Goal: Information Seeking & Learning: Learn about a topic

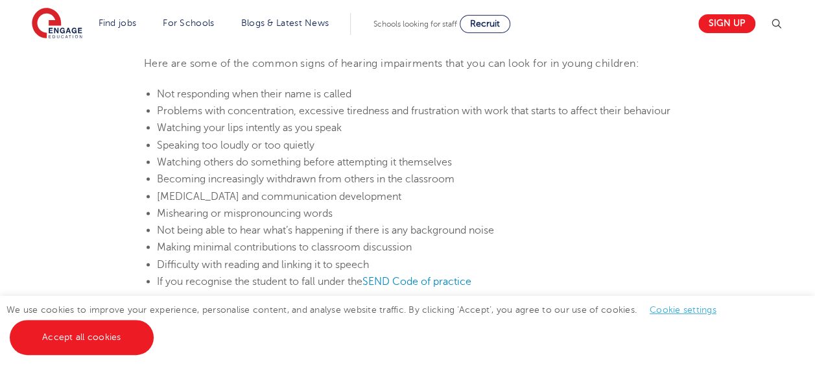
scroll to position [1127, 0]
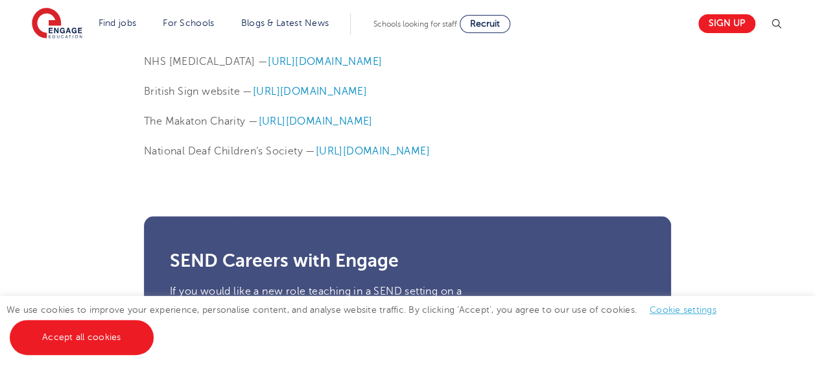
scroll to position [3056, 0]
